Goal: Transaction & Acquisition: Obtain resource

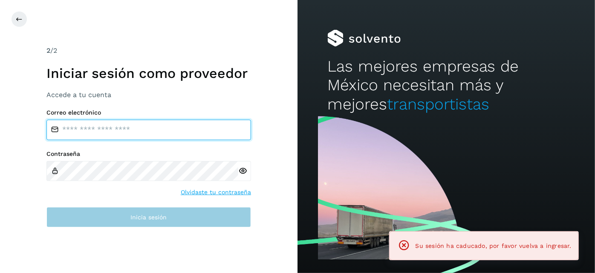
type input "**********"
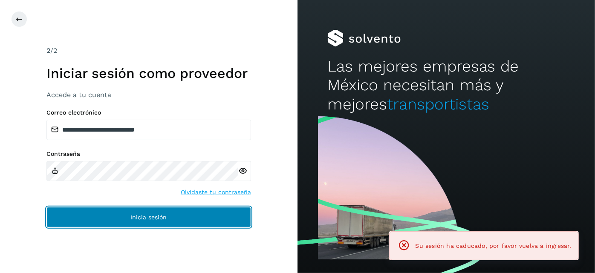
click at [161, 222] on button "Inicia sesión" at bounding box center [148, 217] width 205 height 20
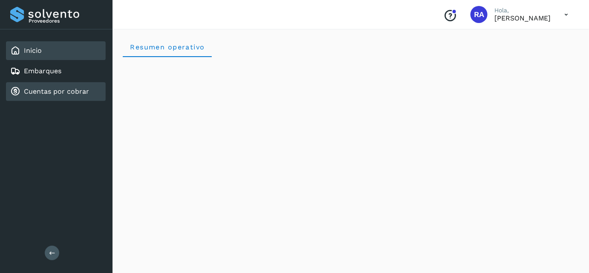
click at [48, 90] on link "Cuentas por cobrar" at bounding box center [56, 91] width 65 height 8
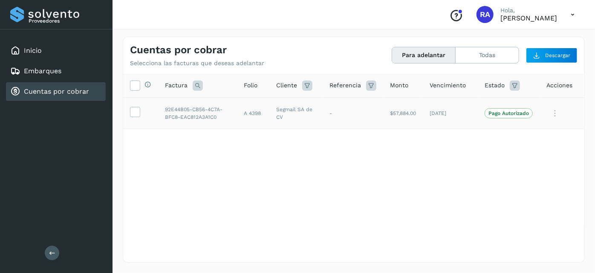
click at [506, 113] on p "Pago Autorizado" at bounding box center [509, 113] width 41 height 6
click at [557, 114] on icon at bounding box center [555, 113] width 17 height 17
click at [194, 168] on div at bounding box center [297, 136] width 595 height 273
click at [136, 113] on icon at bounding box center [135, 111] width 9 height 9
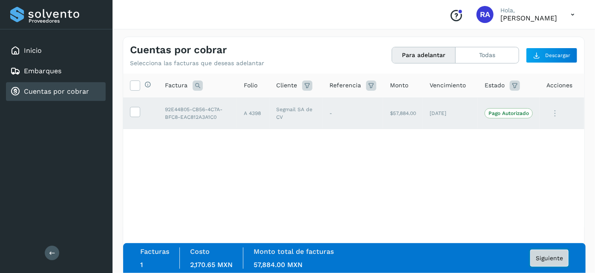
click at [533, 263] on button "Siguiente" at bounding box center [550, 258] width 38 height 17
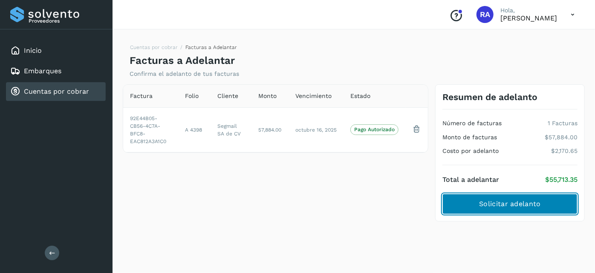
click at [503, 204] on span "Solicitar adelanto" at bounding box center [509, 204] width 61 height 9
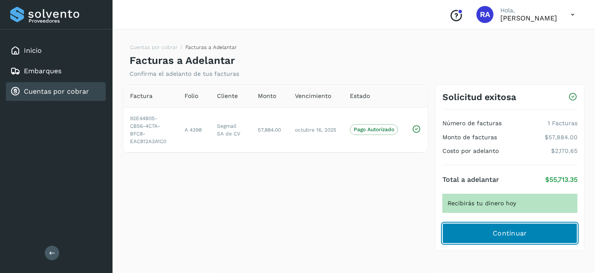
click at [504, 240] on button "Continuar" at bounding box center [510, 233] width 135 height 20
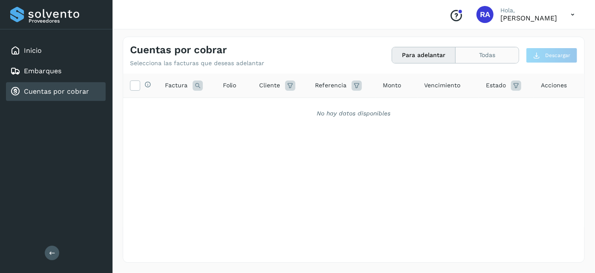
click at [482, 55] on button "Todas" at bounding box center [487, 55] width 63 height 16
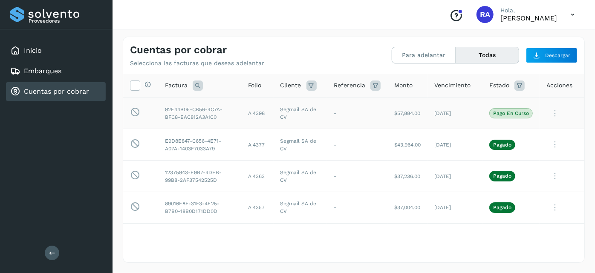
click at [515, 112] on p "Pago en curso" at bounding box center [511, 113] width 36 height 6
click at [548, 114] on icon at bounding box center [555, 113] width 17 height 17
click at [318, 34] on div at bounding box center [297, 136] width 595 height 273
click at [456, 123] on td "[DATE]" at bounding box center [455, 114] width 55 height 32
click at [545, 264] on div "Cuentas por cobrar Selecciona las facturas que deseas adelantar Para adelantar …" at bounding box center [354, 149] width 483 height 247
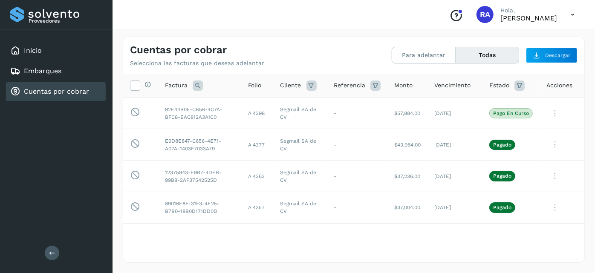
click at [551, 113] on icon at bounding box center [555, 113] width 17 height 17
click at [299, 255] on div at bounding box center [297, 136] width 595 height 273
click at [482, 249] on div "Selecciona todas las facturas disponibles para adelanto Factura Folio Cliente R…" at bounding box center [353, 168] width 461 height 188
click at [84, 148] on div "Proveedores Inicio Embarques Cuentas por cobrar Salir" at bounding box center [56, 136] width 113 height 273
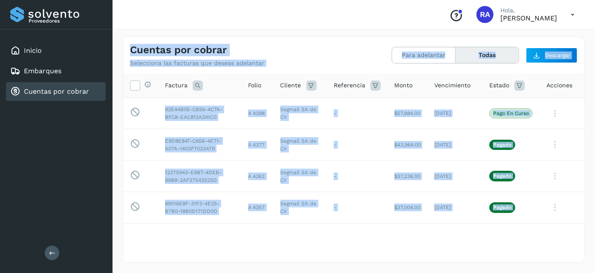
drag, startPoint x: 131, startPoint y: 46, endPoint x: 559, endPoint y: 230, distance: 466.5
click at [559, 230] on div "Cuentas por cobrar Selecciona las facturas que deseas adelantar Para adelantar …" at bounding box center [354, 150] width 462 height 226
click at [407, 239] on div "Selecciona todas las facturas disponibles para adelanto Factura Folio Cliente R…" at bounding box center [353, 168] width 461 height 188
drag, startPoint x: 145, startPoint y: 49, endPoint x: 565, endPoint y: 261, distance: 470.7
click at [565, 261] on div "Conoce nuestros beneficios RA Hola, [PERSON_NAME] Cuentas por cobrar Selecciona…" at bounding box center [354, 136] width 483 height 273
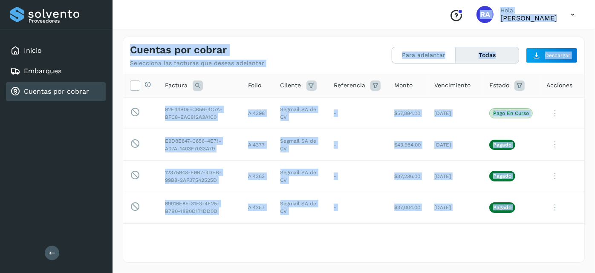
click at [330, 241] on div "Selecciona todas las facturas disponibles para adelanto Factura Folio Cliente R…" at bounding box center [353, 168] width 461 height 188
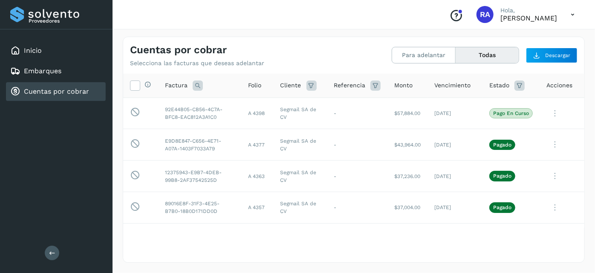
click at [52, 250] on icon at bounding box center [52, 253] width 6 height 6
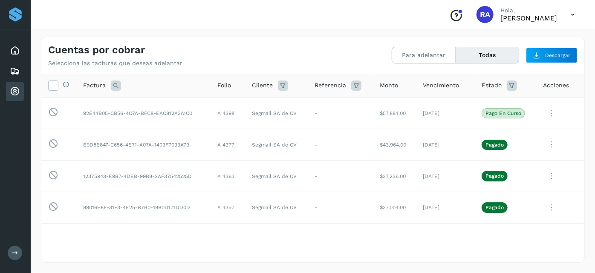
click at [16, 249] on button at bounding box center [15, 253] width 15 height 15
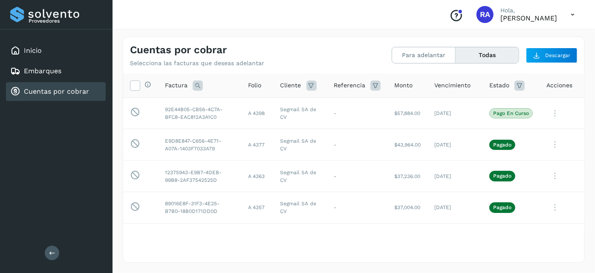
click at [330, 41] on div "Cuentas por cobrar Selecciona las facturas que deseas adelantar Para adelantar …" at bounding box center [353, 52] width 461 height 30
click at [303, 244] on div "Selecciona todas las facturas disponibles para adelanto Factura Folio Cliente R…" at bounding box center [353, 168] width 461 height 188
click at [554, 116] on icon at bounding box center [555, 113] width 17 height 17
click at [464, 243] on div at bounding box center [297, 136] width 595 height 273
drag, startPoint x: 0, startPoint y: 137, endPoint x: 6, endPoint y: 136, distance: 6.0
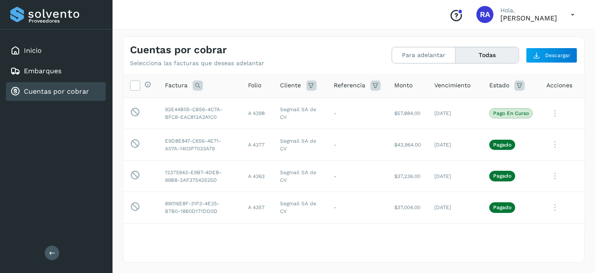
click at [0, 137] on div "Proveedores Inicio Embarques Cuentas por cobrar Salir" at bounding box center [56, 136] width 113 height 273
click at [548, 112] on icon at bounding box center [555, 113] width 17 height 17
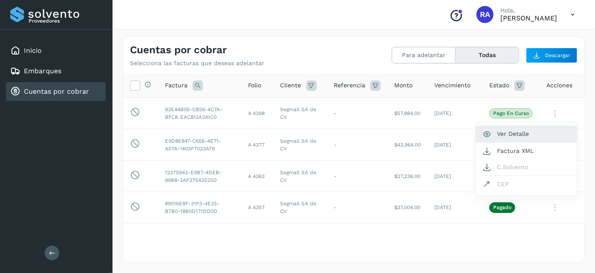
click at [509, 135] on button "Ver Detalle" at bounding box center [527, 134] width 102 height 17
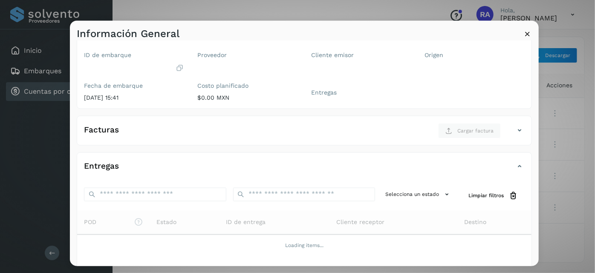
scroll to position [127, 0]
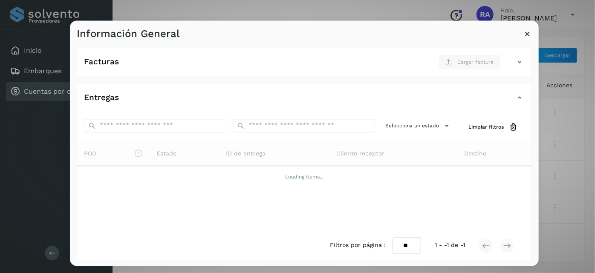
click at [525, 33] on icon at bounding box center [527, 33] width 9 height 9
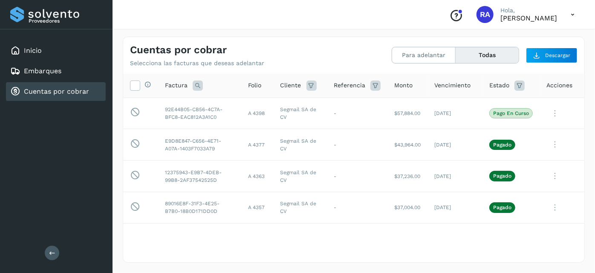
click at [549, 113] on icon at bounding box center [555, 113] width 17 height 17
drag, startPoint x: 338, startPoint y: 171, endPoint x: 360, endPoint y: 172, distance: 22.2
click at [338, 171] on div at bounding box center [297, 136] width 595 height 273
click at [0, 143] on div "Proveedores Inicio Embarques Cuentas por cobrar Salir" at bounding box center [56, 136] width 113 height 273
click at [497, 115] on p "Pago en curso" at bounding box center [511, 113] width 36 height 6
